Goal: Check status: Check status

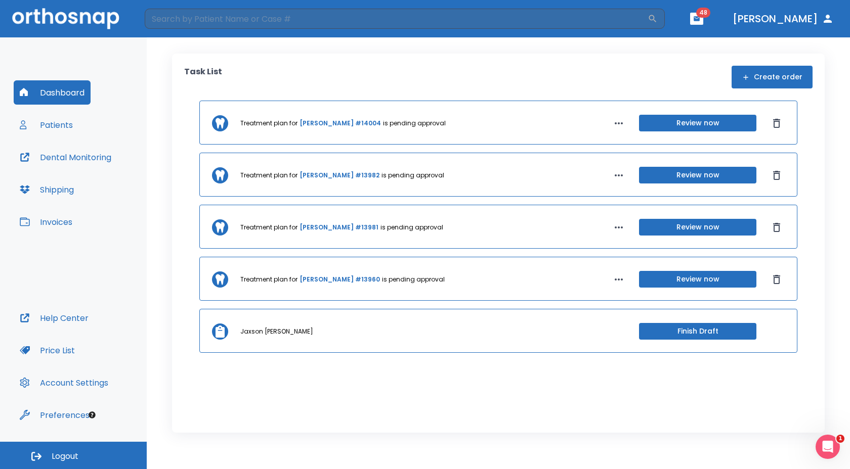
click at [677, 178] on button "Review now" at bounding box center [697, 175] width 117 height 17
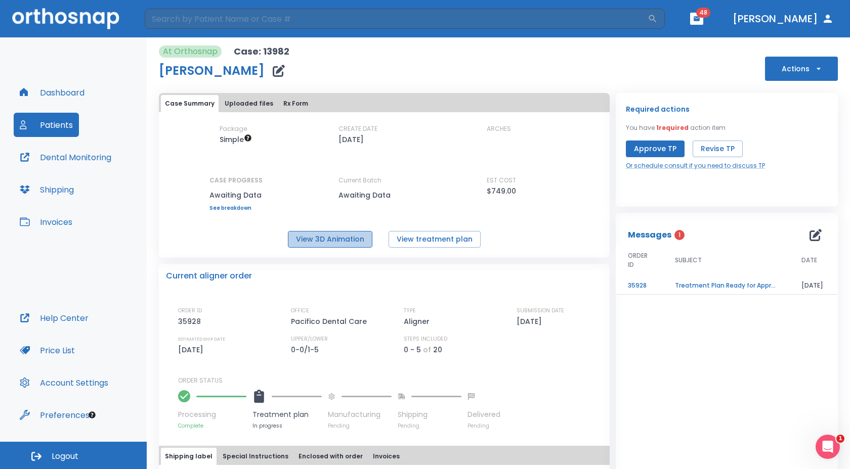
click at [323, 238] on button "View 3D Animation" at bounding box center [330, 239] width 84 height 17
click at [410, 240] on button "View treatment plan" at bounding box center [434, 239] width 92 height 17
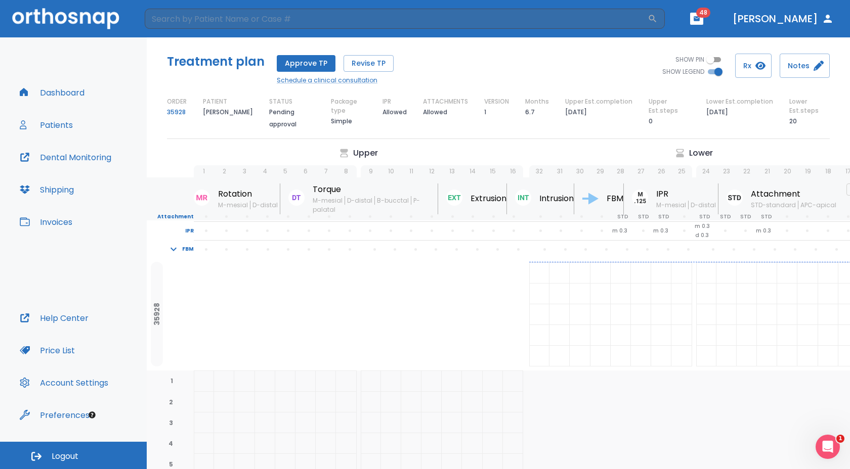
click at [525, 113] on p "6.7" at bounding box center [530, 112] width 10 height 12
